Goal: Information Seeking & Learning: Learn about a topic

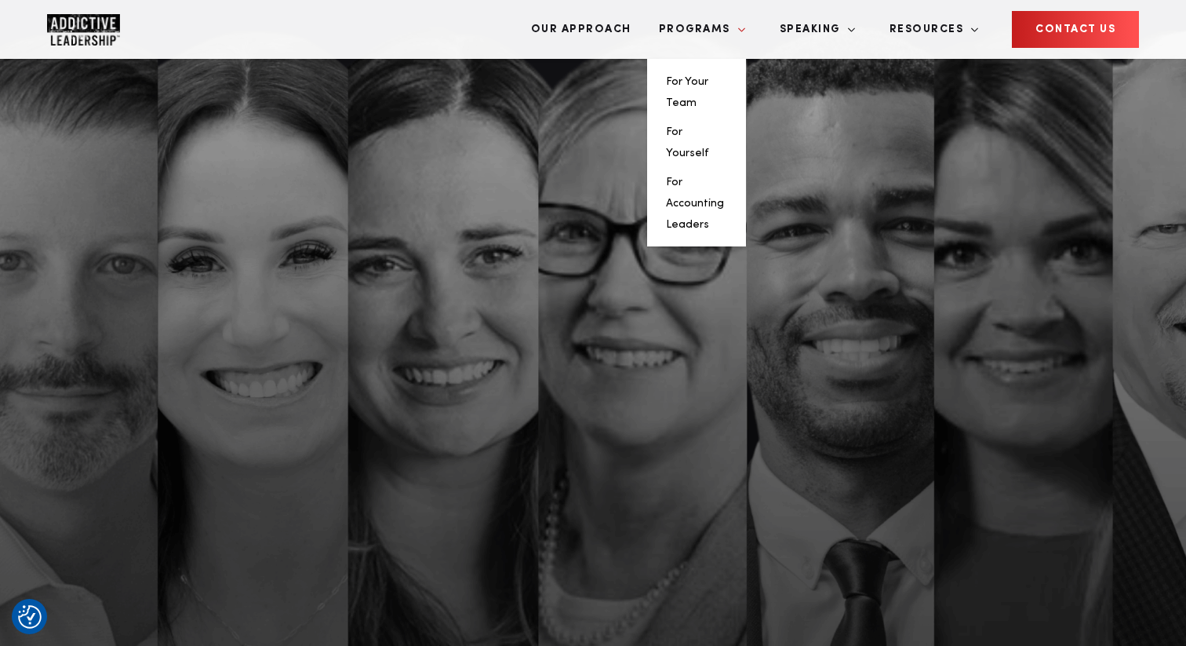
scroll to position [456, 0]
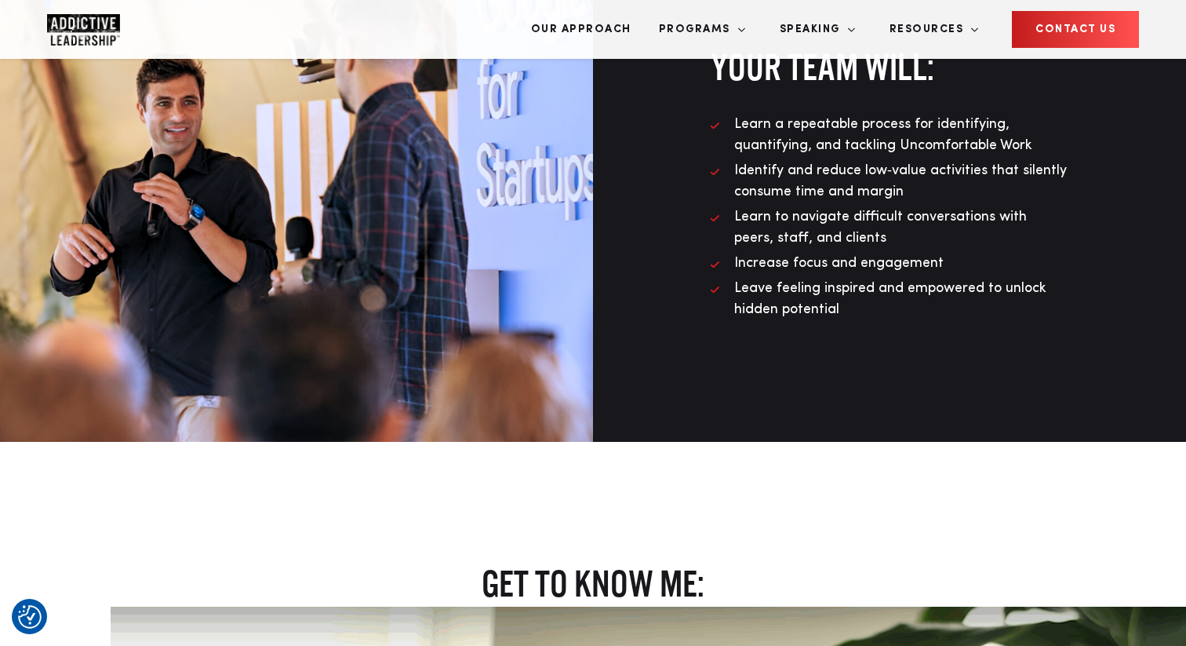
scroll to position [1229, 0]
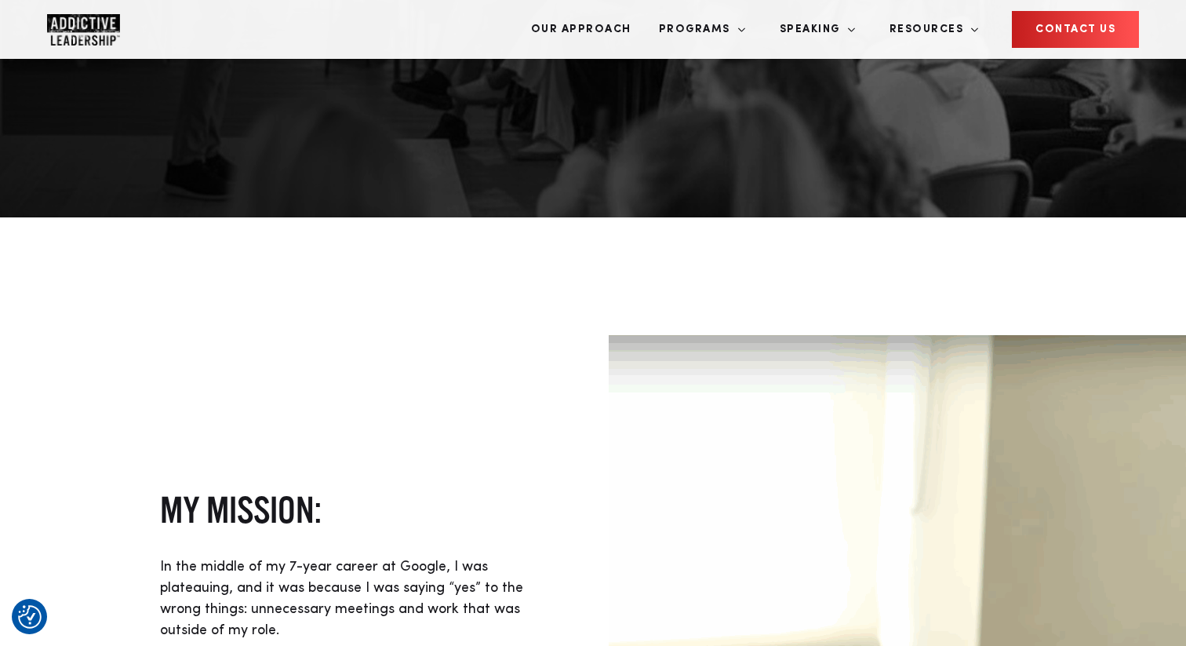
scroll to position [494, 0]
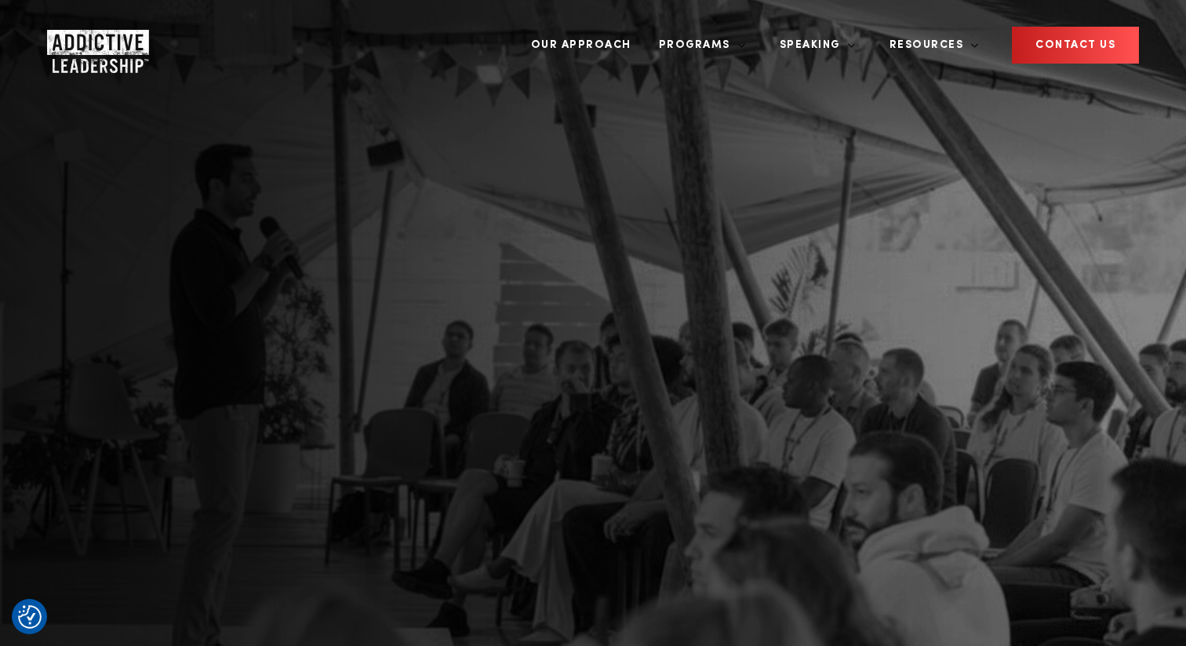
scroll to position [494, 0]
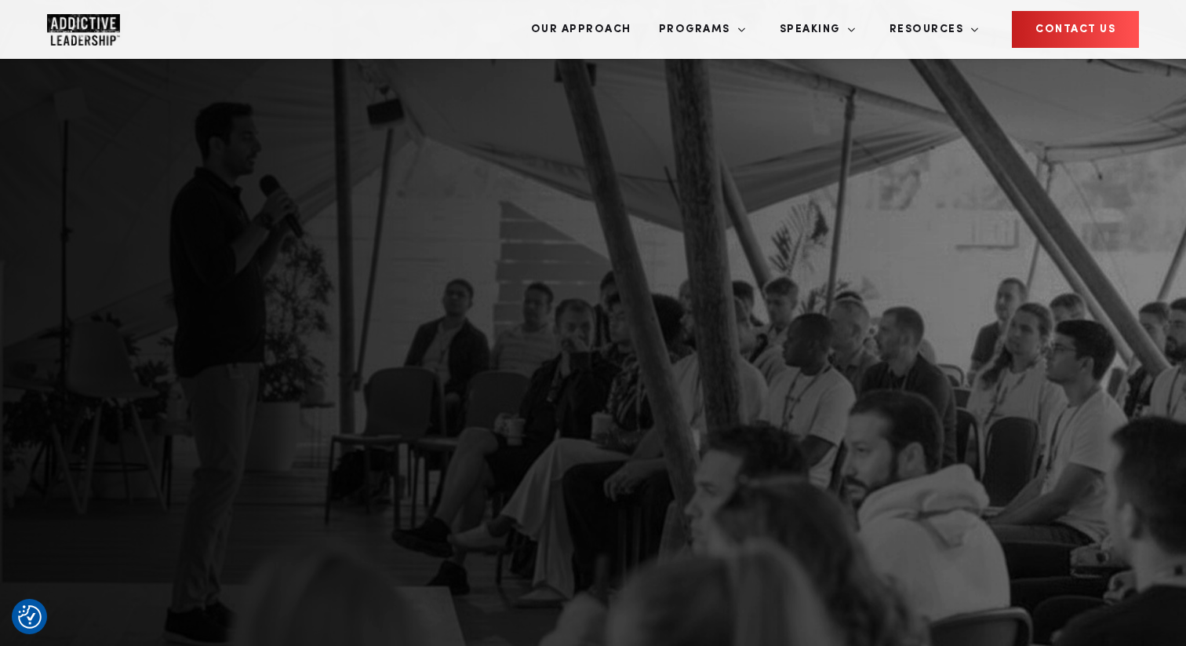
scroll to position [47, 0]
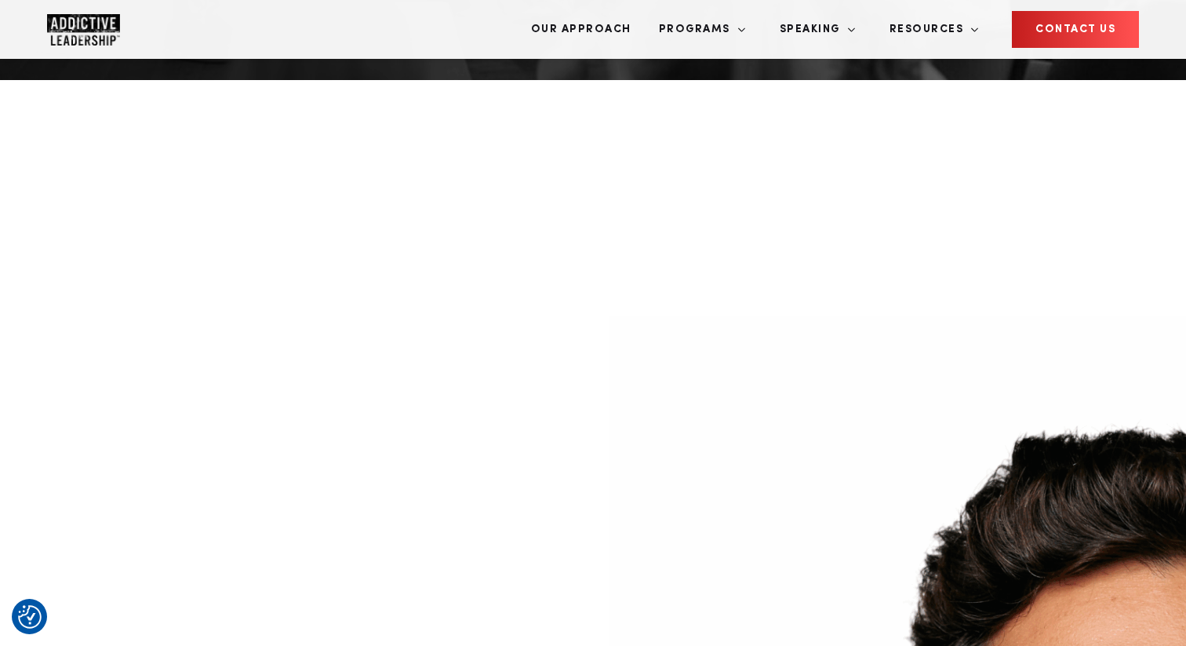
scroll to position [623, 0]
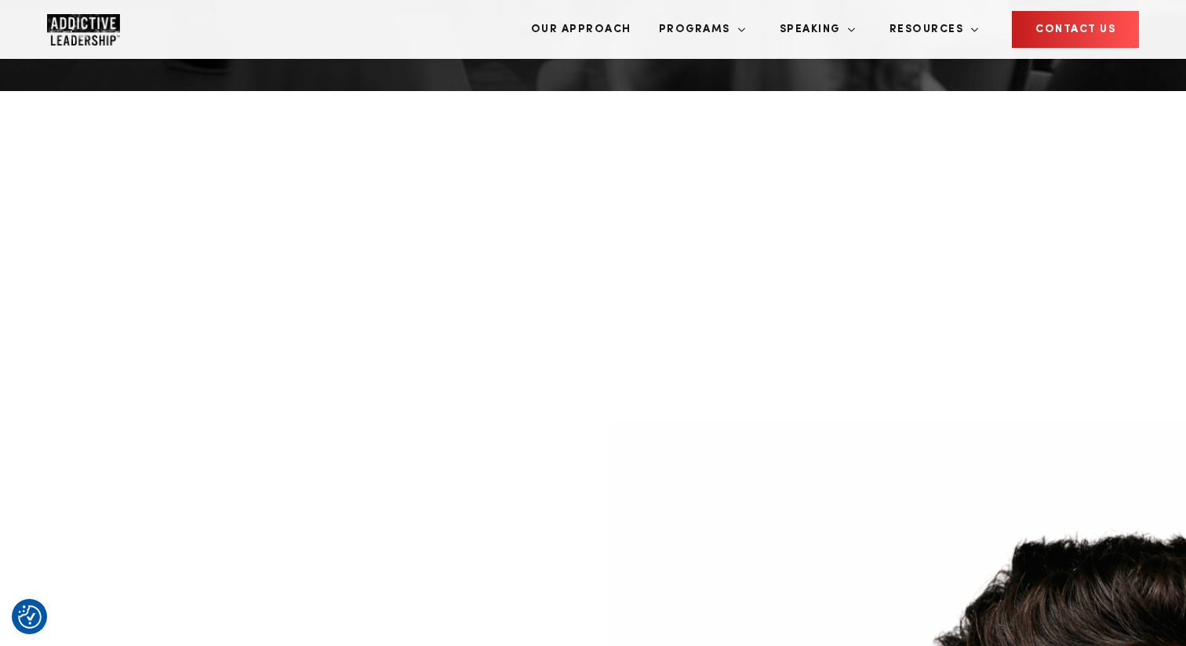
scroll to position [616, 0]
